Goal: Navigation & Orientation: Find specific page/section

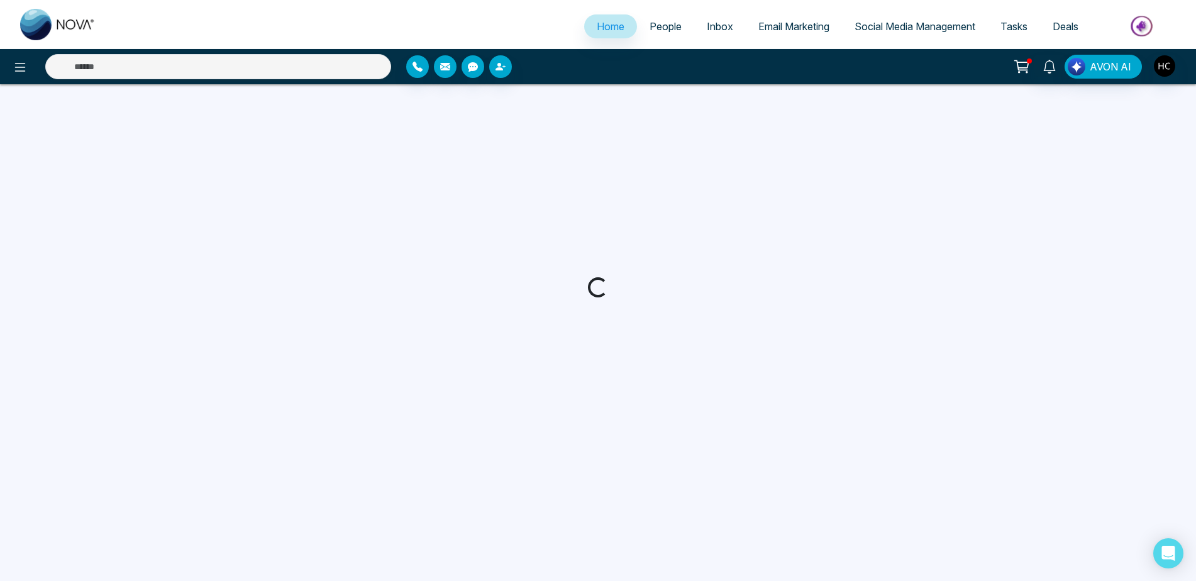
select select "*"
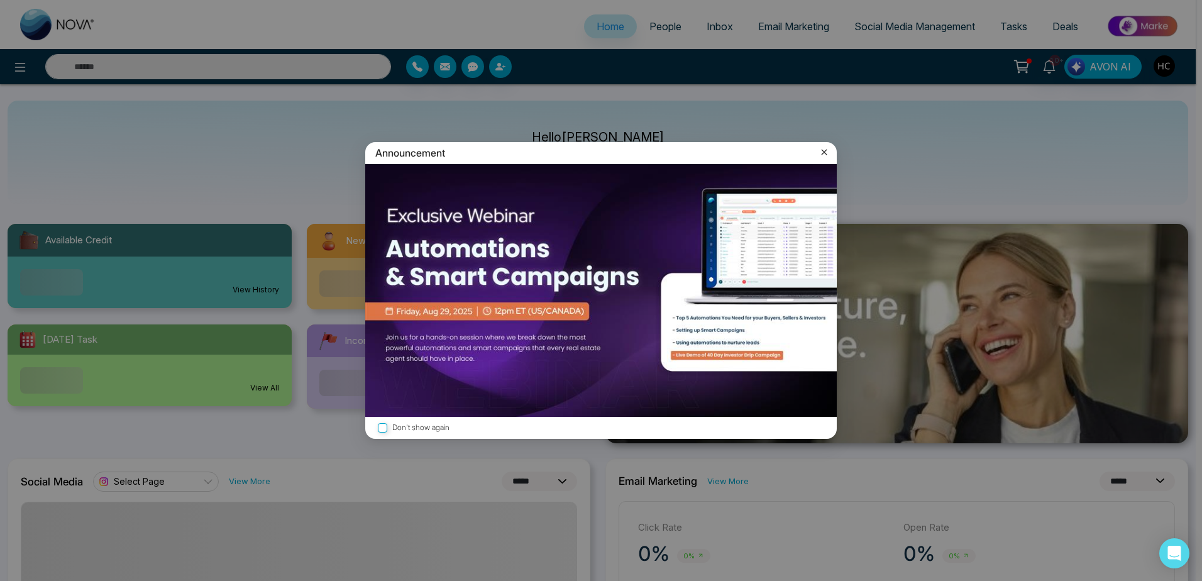
click at [820, 155] on icon at bounding box center [824, 152] width 13 height 13
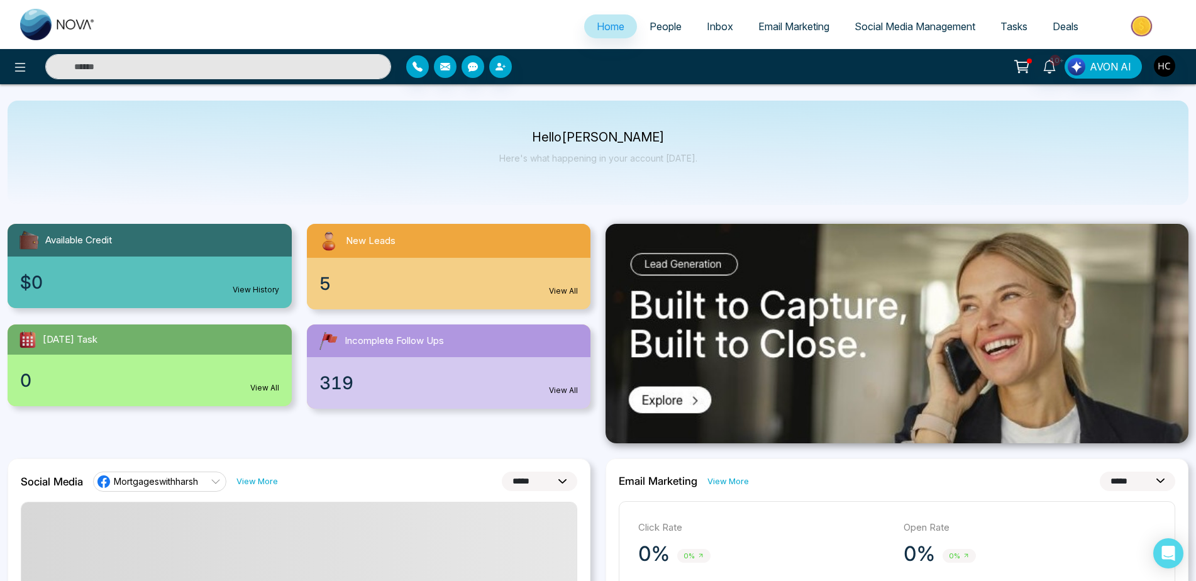
click at [326, 289] on span "5" at bounding box center [324, 283] width 11 height 26
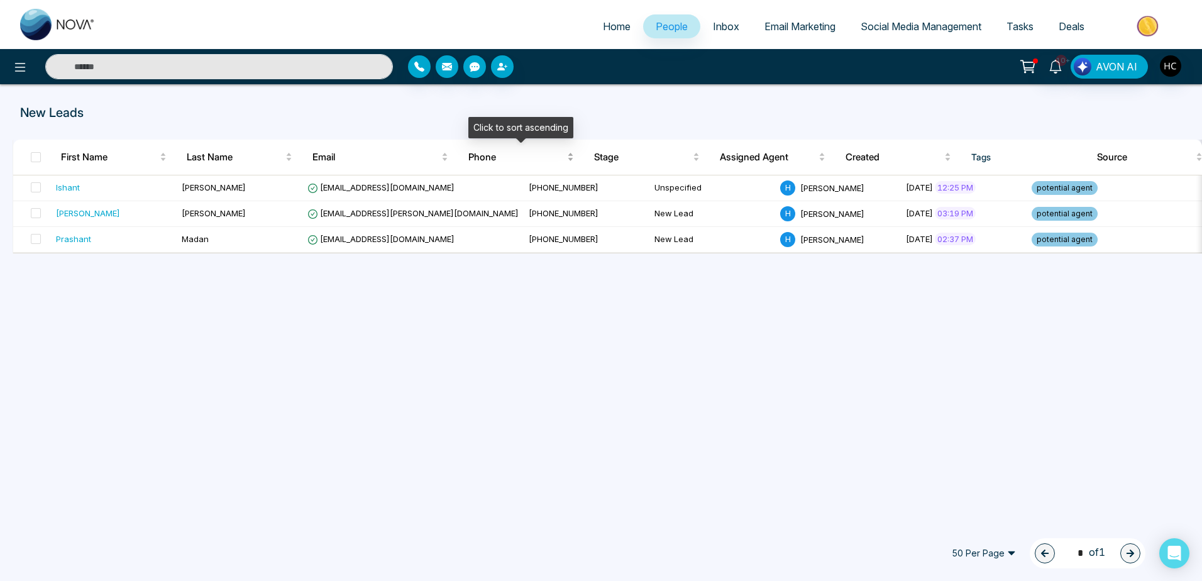
click at [521, 157] on span "Phone" at bounding box center [516, 157] width 96 height 15
click at [502, 155] on span "Phone" at bounding box center [516, 157] width 96 height 15
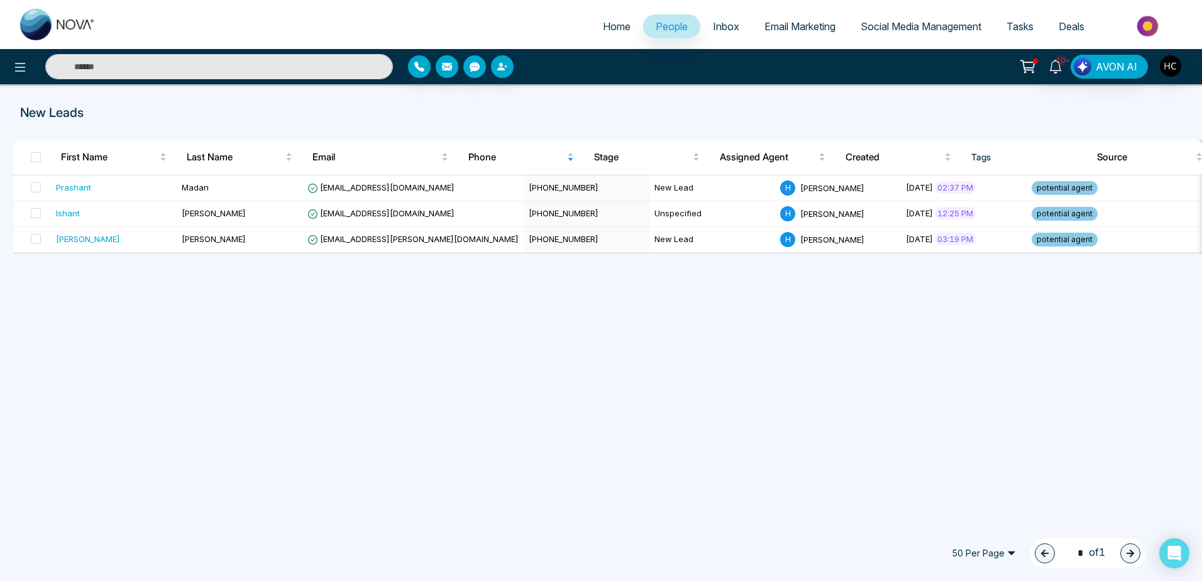
click at [724, 29] on span "Inbox" at bounding box center [726, 26] width 26 height 13
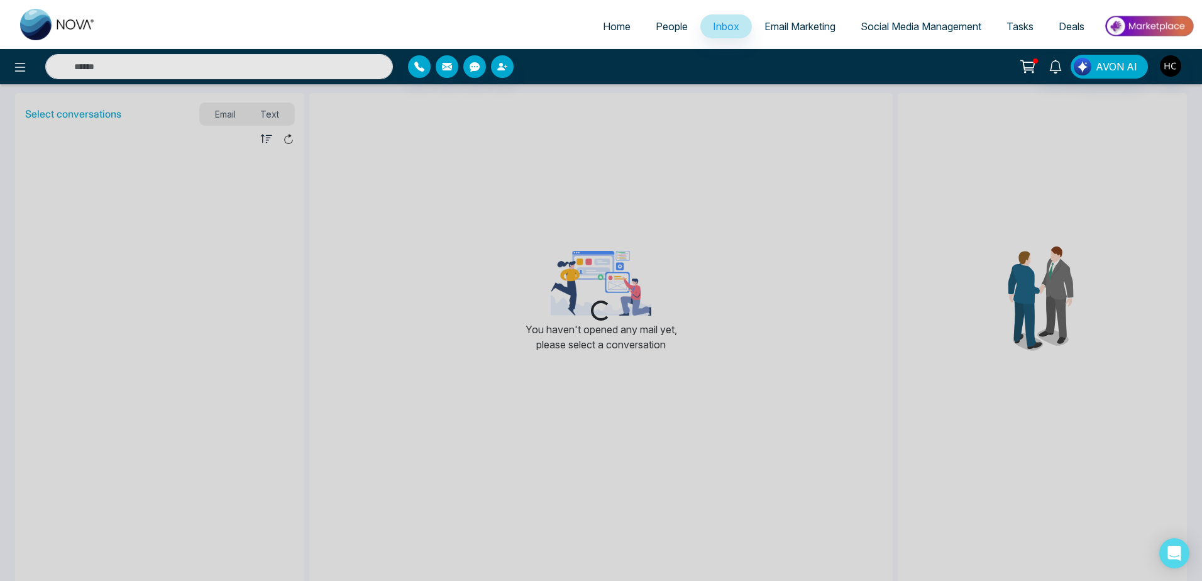
click at [603, 25] on span "Home" at bounding box center [617, 26] width 28 height 13
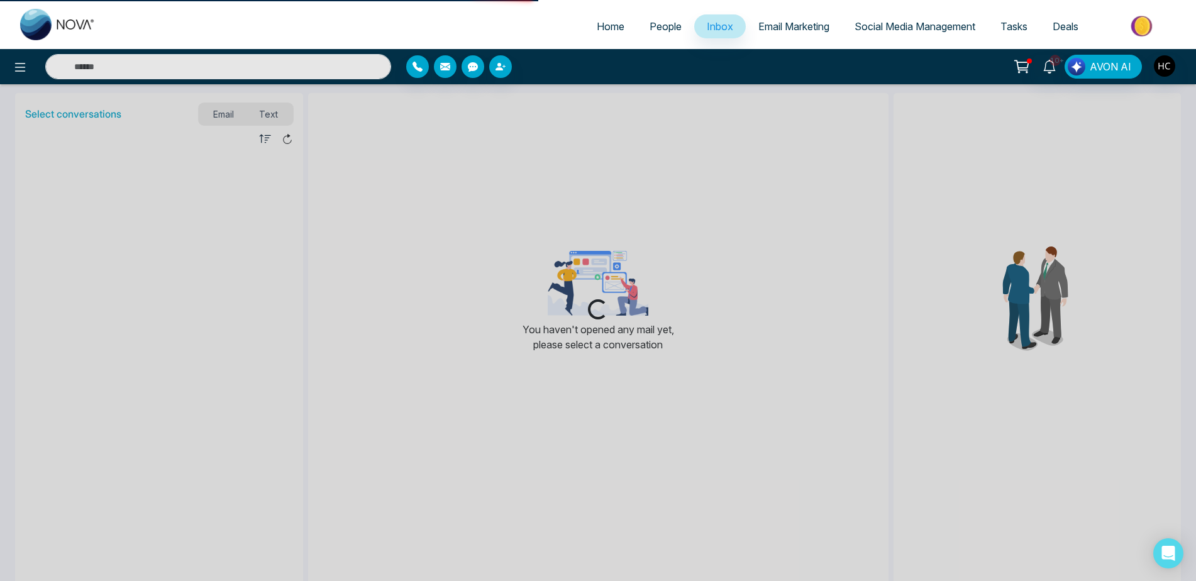
select select "*"
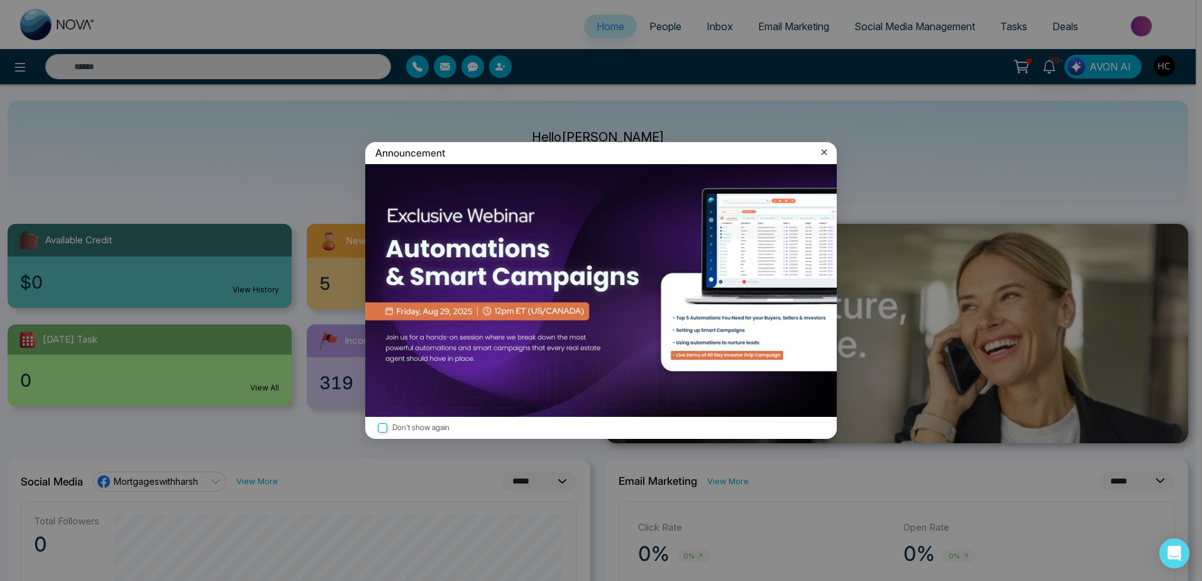
click at [822, 146] on icon at bounding box center [824, 152] width 13 height 13
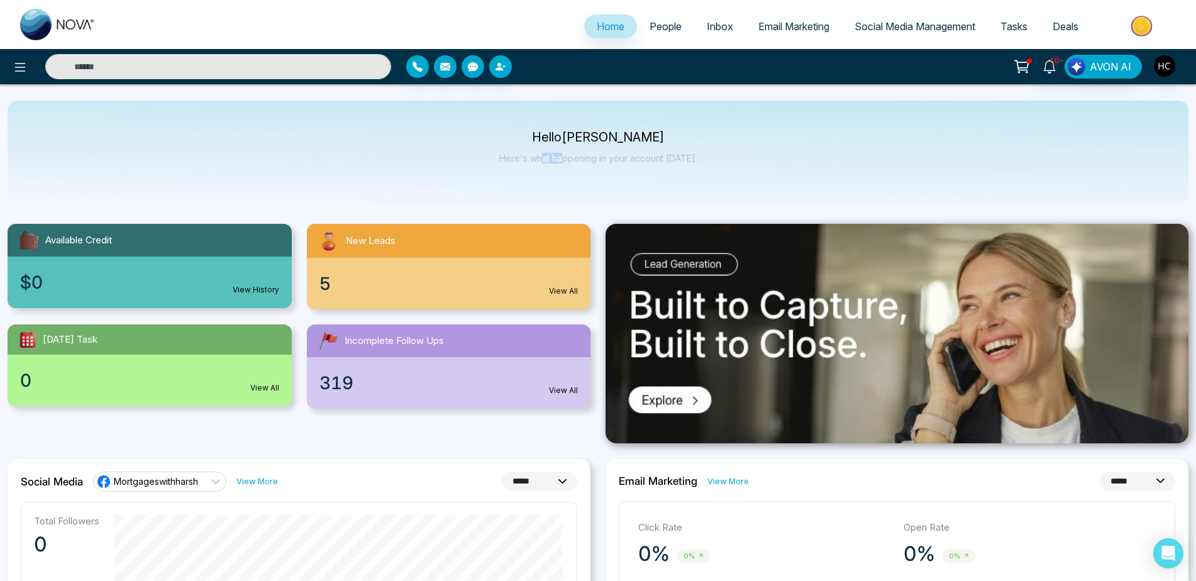
drag, startPoint x: 565, startPoint y: 157, endPoint x: 544, endPoint y: 165, distance: 23.1
click at [544, 165] on div "Hello [PERSON_NAME] Here's what happening in your account [DATE]." at bounding box center [598, 152] width 198 height 41
drag, startPoint x: 544, startPoint y: 165, endPoint x: 547, endPoint y: 157, distance: 8.8
click at [547, 157] on p "Here's what happening in your account [DATE]." at bounding box center [598, 158] width 198 height 11
click at [549, 158] on p "Here's what happening in your account [DATE]." at bounding box center [598, 158] width 198 height 11
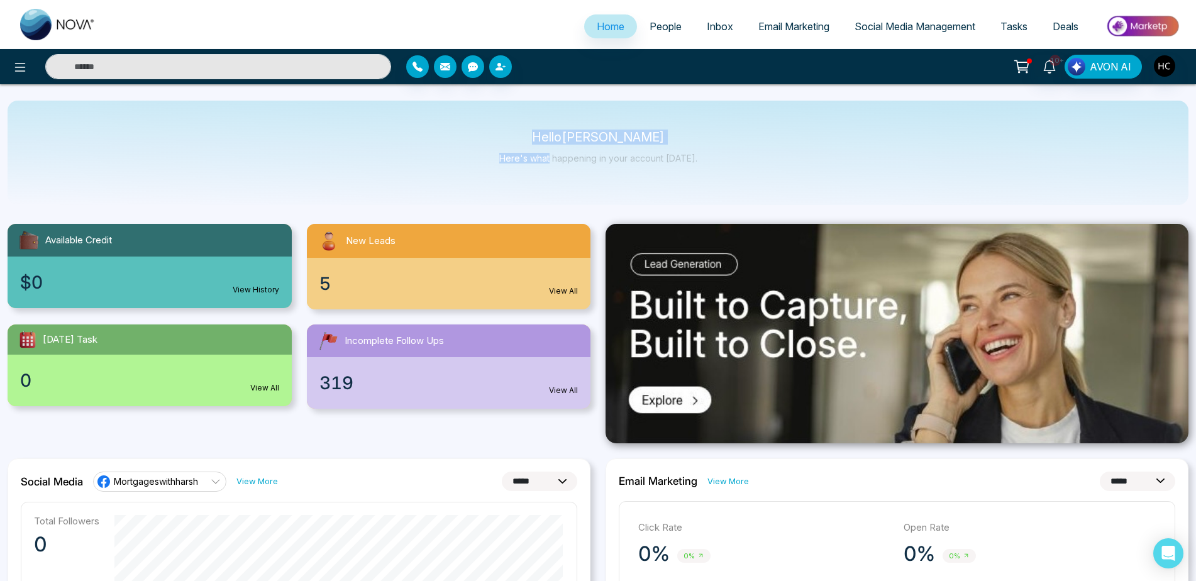
drag, startPoint x: 551, startPoint y: 156, endPoint x: 528, endPoint y: 109, distance: 52.0
click at [528, 109] on div "Hello [PERSON_NAME] Here's what happening in your account [DATE]." at bounding box center [598, 153] width 1181 height 104
